Goal: Task Accomplishment & Management: Manage account settings

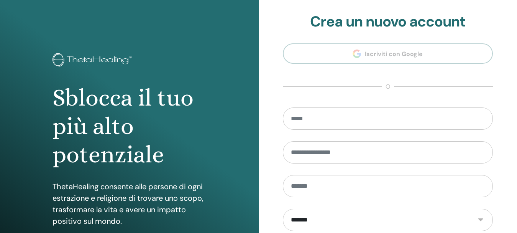
click at [405, 103] on section "**********" at bounding box center [388, 173] width 210 height 321
click at [347, 116] on input "email" at bounding box center [388, 118] width 210 height 22
type input "**********"
click at [321, 150] on input "text" at bounding box center [388, 152] width 210 height 22
type input "**********"
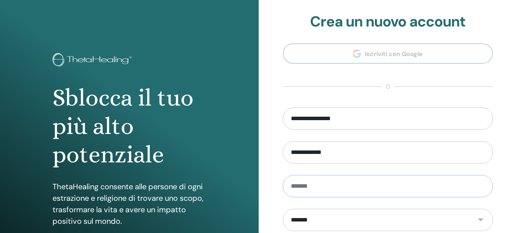
type input "******"
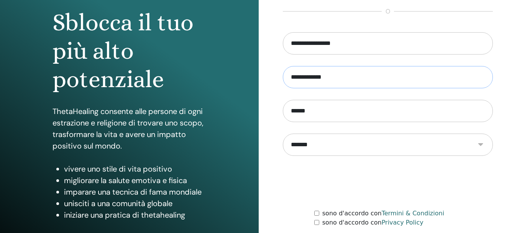
scroll to position [77, 0]
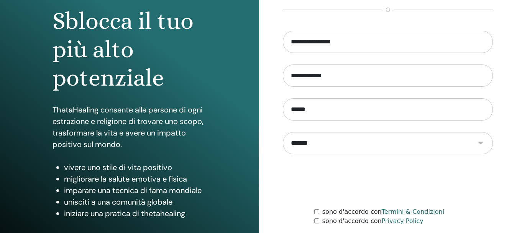
click at [321, 212] on div "sono d'accordo con Termini & Condizioni" at bounding box center [403, 211] width 179 height 9
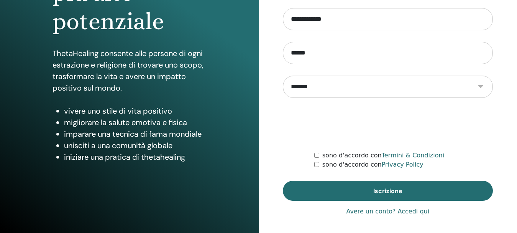
scroll to position [135, 0]
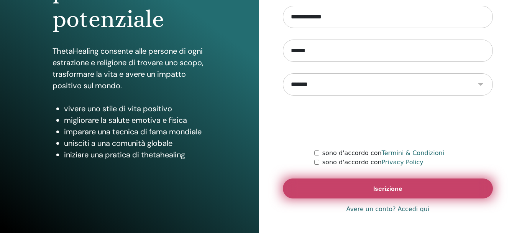
click at [327, 193] on button "Iscrizione" at bounding box center [388, 188] width 210 height 20
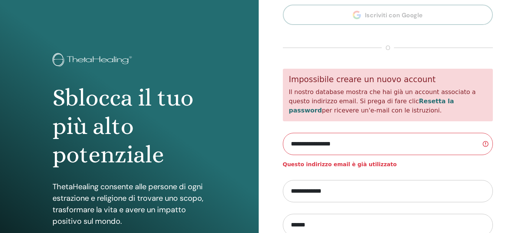
click at [415, 101] on link "Resetta la password" at bounding box center [371, 105] width 165 height 16
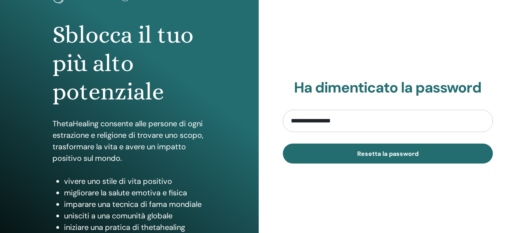
scroll to position [77, 0]
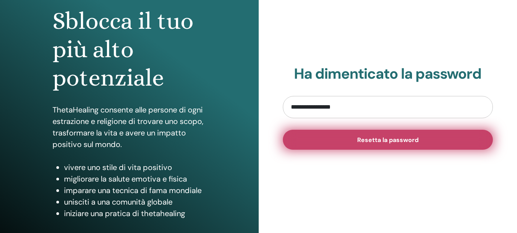
click at [369, 136] on span "Resetta la password" at bounding box center [387, 140] width 61 height 8
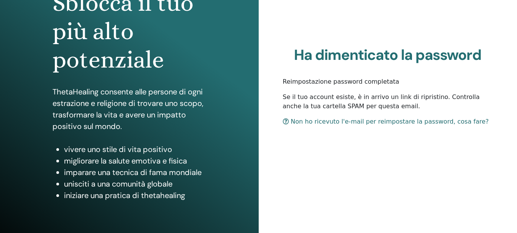
scroll to position [115, 0]
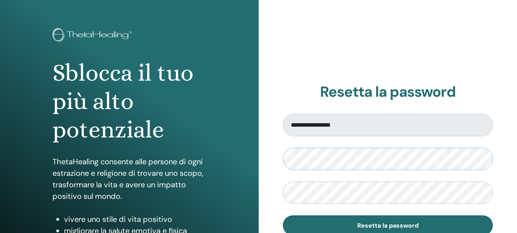
scroll to position [38, 0]
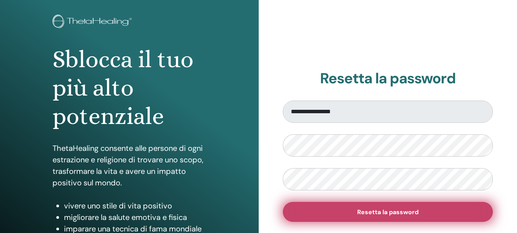
click at [356, 210] on button "Resetta la password" at bounding box center [388, 212] width 210 height 20
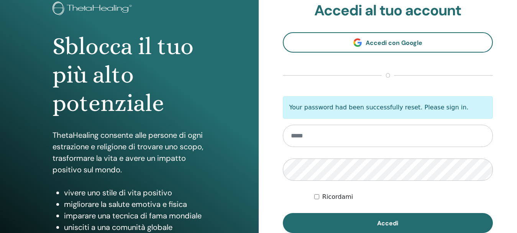
scroll to position [115, 0]
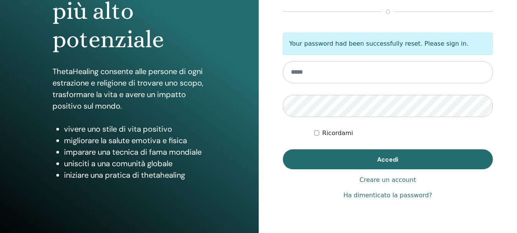
type input "**********"
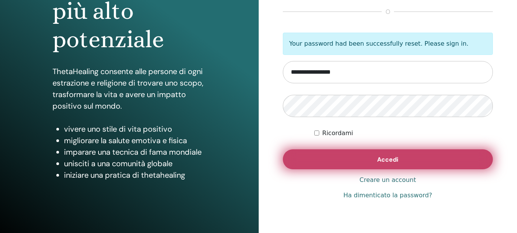
click at [320, 158] on button "Accedi" at bounding box center [388, 159] width 210 height 20
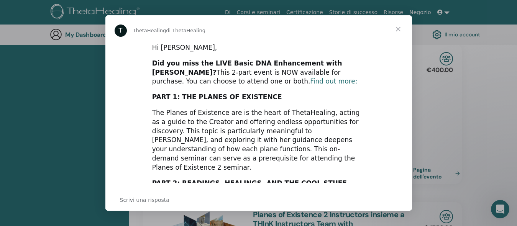
click at [399, 27] on span "Chiudi" at bounding box center [398, 29] width 28 height 28
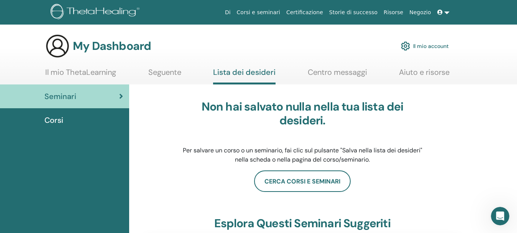
click at [419, 46] on link "Il mio account" at bounding box center [425, 46] width 48 height 17
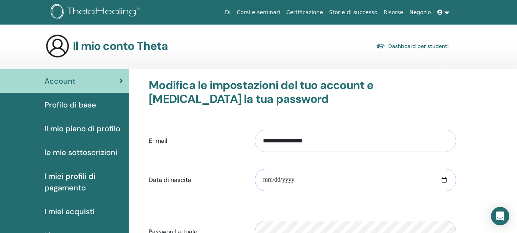
click at [265, 177] on input "date" at bounding box center [355, 180] width 201 height 22
type input "**********"
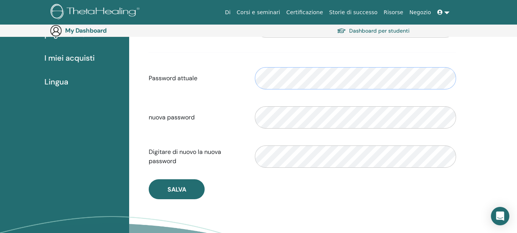
scroll to position [204, 0]
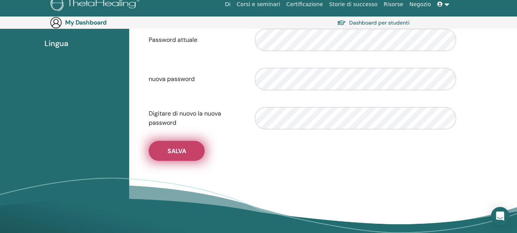
click at [194, 150] on button "Salva" at bounding box center [177, 151] width 56 height 20
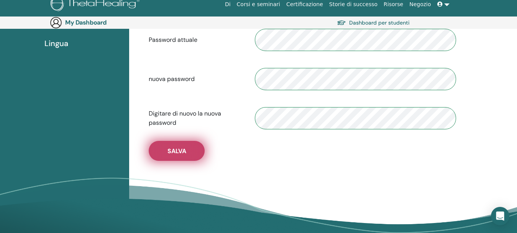
click at [166, 147] on button "Salva" at bounding box center [177, 151] width 56 height 20
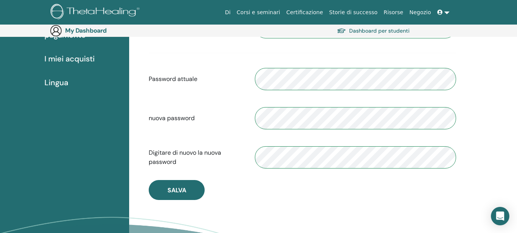
scroll to position [166, 0]
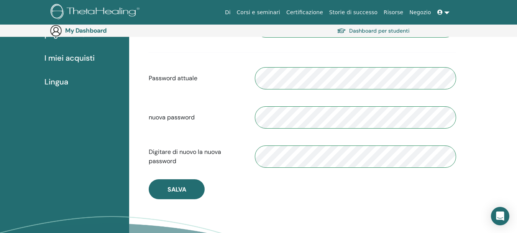
click at [318, 13] on link "Certificazione" at bounding box center [304, 12] width 43 height 14
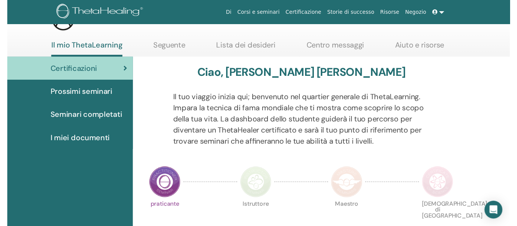
scroll to position [97, 0]
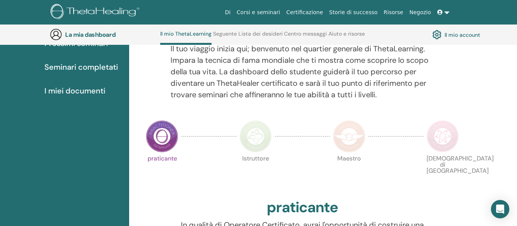
click at [261, 146] on img at bounding box center [256, 136] width 32 height 32
click at [442, 148] on img at bounding box center [443, 136] width 32 height 32
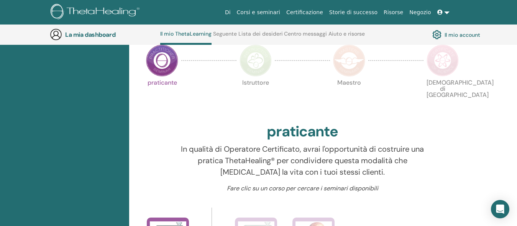
scroll to position [174, 0]
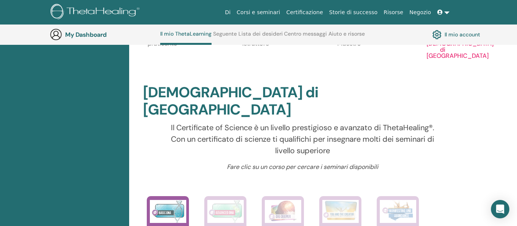
scroll to position [250, 0]
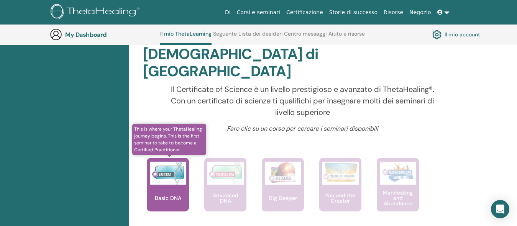
click at [181, 195] on p "Basic DNA" at bounding box center [168, 197] width 33 height 5
click at [182, 195] on p "Basic DNA" at bounding box center [168, 197] width 33 height 5
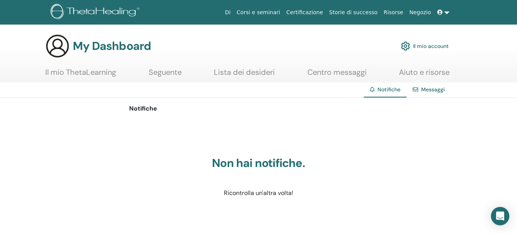
click at [155, 71] on link "Seguente" at bounding box center [165, 74] width 33 height 15
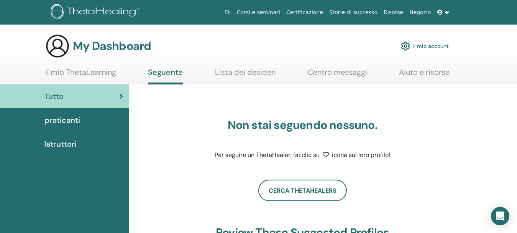
click at [77, 125] on span "praticanti" at bounding box center [62, 119] width 36 height 11
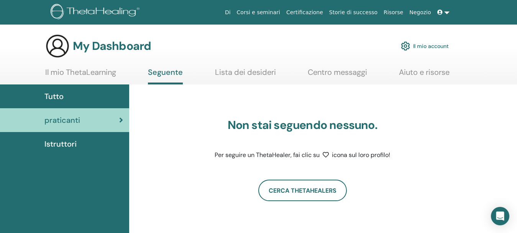
click at [337, 74] on link "Centro messaggi" at bounding box center [337, 74] width 59 height 15
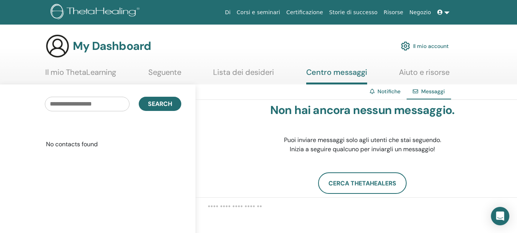
click at [55, 49] on img at bounding box center [57, 46] width 25 height 25
click at [114, 104] on input "text" at bounding box center [87, 104] width 85 height 15
type input "**********"
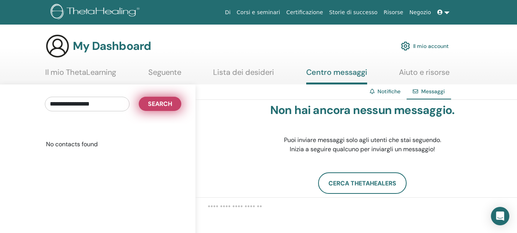
click at [168, 101] on span "Search" at bounding box center [160, 104] width 24 height 8
